Goal: Information Seeking & Learning: Learn about a topic

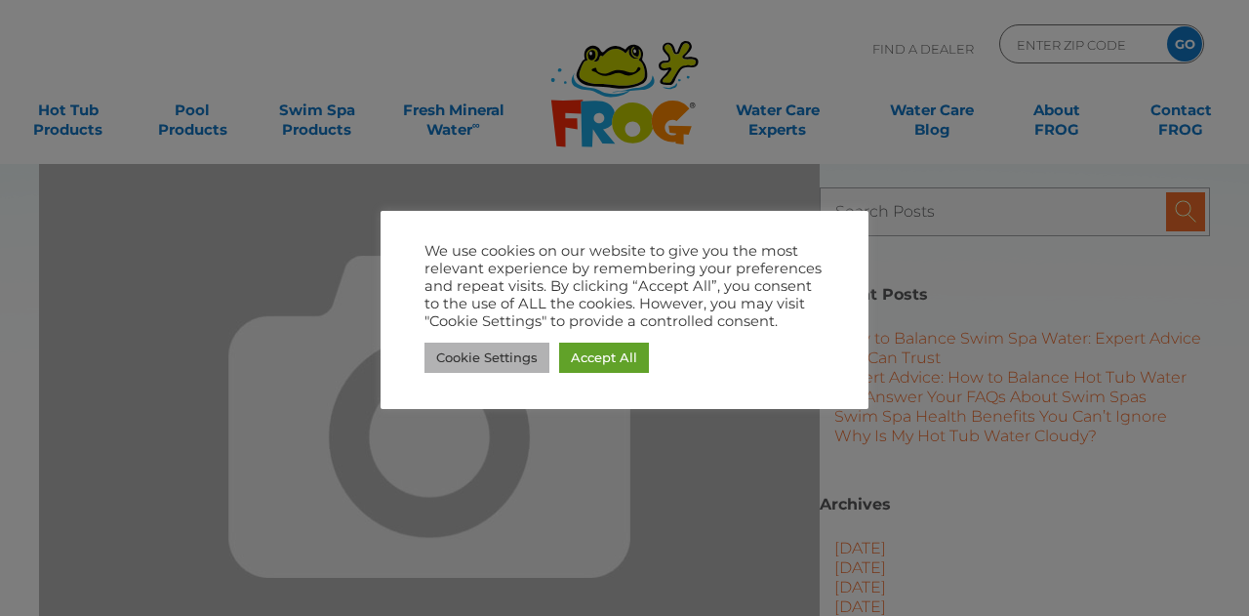
click at [459, 353] on link "Cookie Settings" at bounding box center [487, 358] width 125 height 30
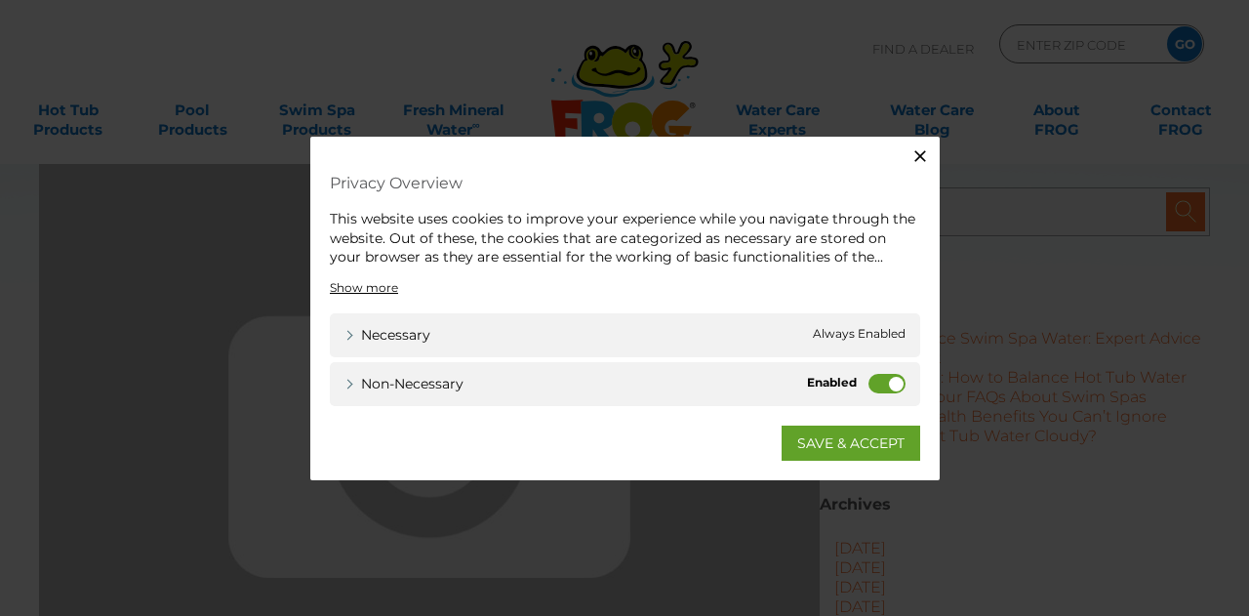
click at [922, 151] on icon "button" at bounding box center [921, 156] width 20 height 20
